Goal: Find specific fact: Find specific fact

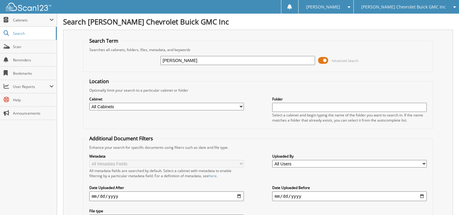
type input "[PERSON_NAME]"
click at [320, 60] on span at bounding box center [323, 60] width 10 height 9
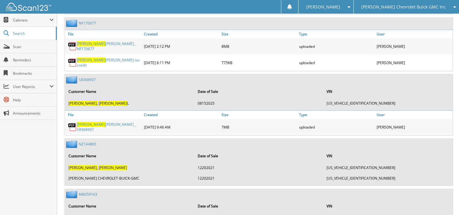
scroll to position [272, 0]
click at [90, 77] on link "SR368907" at bounding box center [87, 79] width 17 height 5
